Goal: Obtain resource: Obtain resource

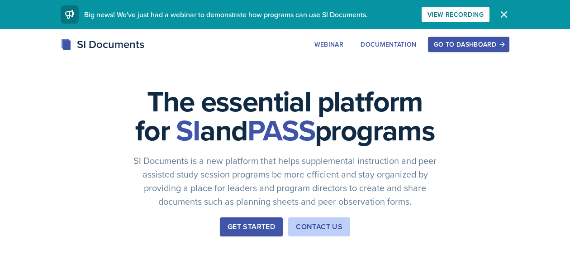
click at [498, 43] on div "Go to Dashboard" at bounding box center [469, 44] width 70 height 7
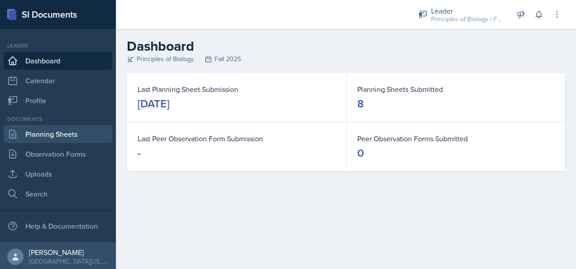
click at [67, 139] on link "Planning Sheets" at bounding box center [58, 134] width 109 height 18
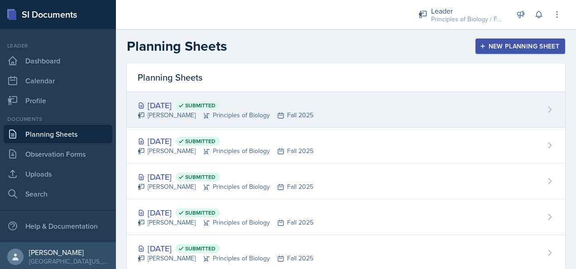
click at [172, 117] on div "[PERSON_NAME] Principles of Biology Fall 2025" at bounding box center [226, 115] width 176 height 10
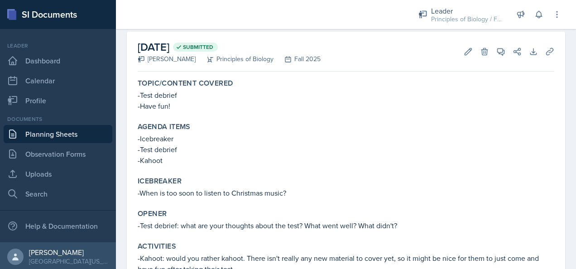
scroll to position [40, 0]
drag, startPoint x: 171, startPoint y: 158, endPoint x: 136, endPoint y: 138, distance: 40.7
click at [136, 138] on div "Agenda items -Icebreaker -Test debrief -Kahoot" at bounding box center [346, 143] width 424 height 51
copy div "-Icebreaker -Test debrief -Kahoot"
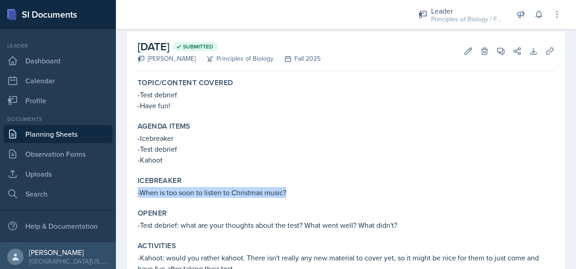
drag, startPoint x: 288, startPoint y: 190, endPoint x: 134, endPoint y: 190, distance: 153.9
click at [134, 190] on div "Icebreaker -When is too soon to listen to Christmas music?" at bounding box center [346, 186] width 424 height 29
copy p "-When is too soon to listen to Christmas music?"
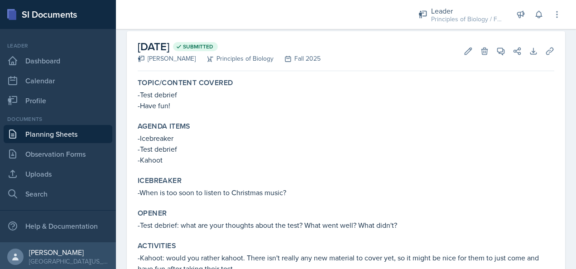
click at [327, 172] on div "Icebreaker -When is too soon to listen to Christmas music?" at bounding box center [346, 186] width 424 height 29
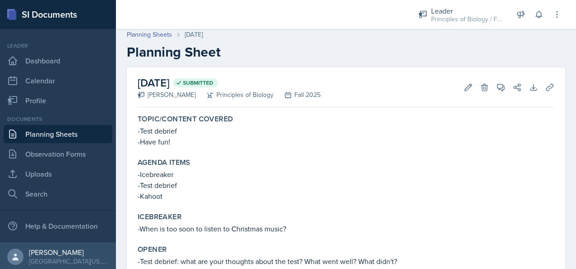
scroll to position [56, 0]
